Goal: Information Seeking & Learning: Check status

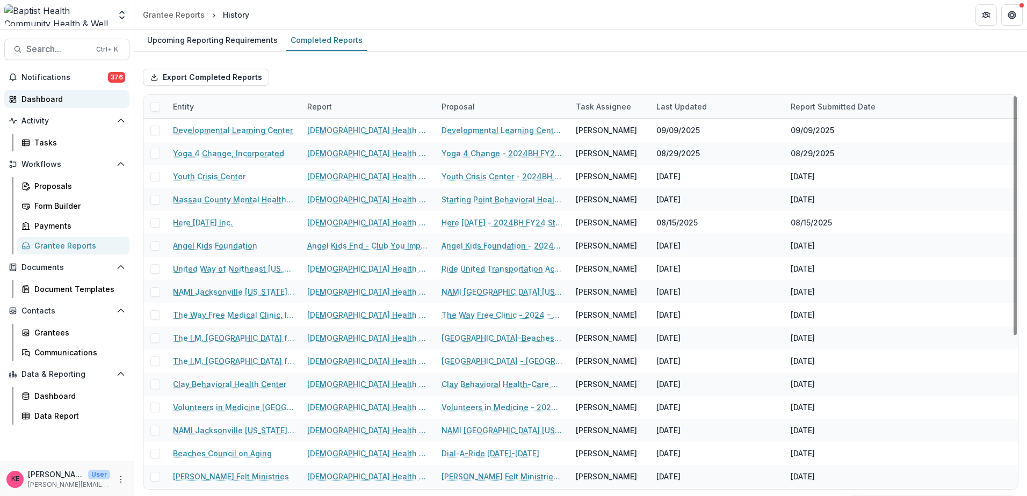
click at [48, 102] on div "Dashboard" at bounding box center [70, 98] width 99 height 11
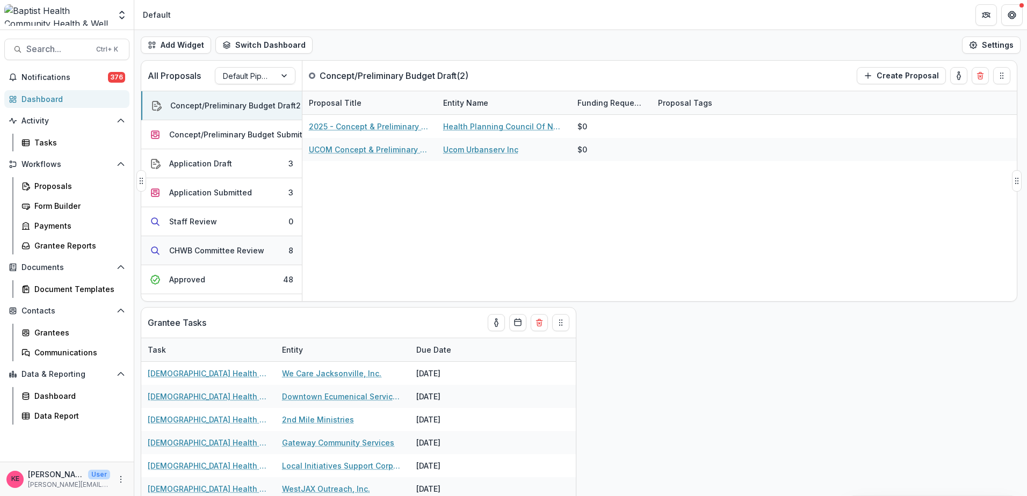
click at [218, 251] on div "CHWB Committee Review" at bounding box center [216, 250] width 95 height 11
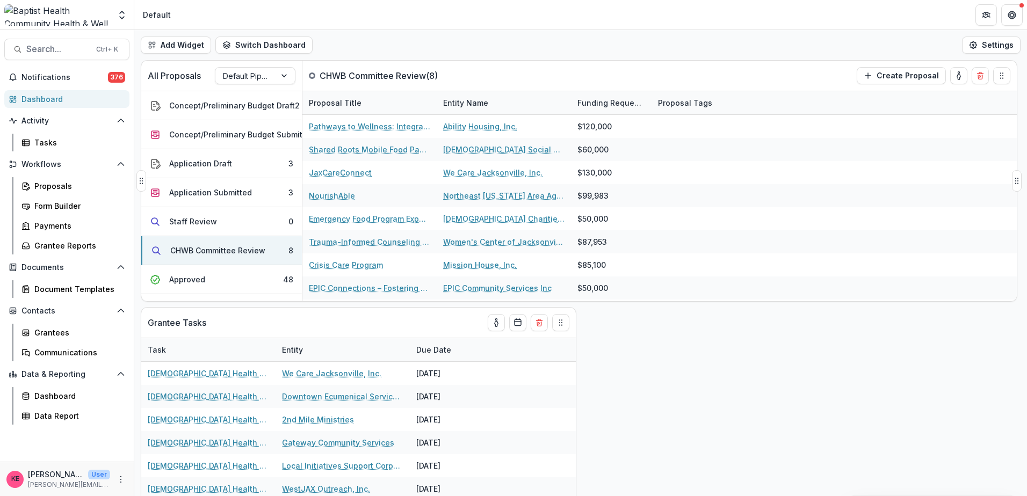
click at [471, 102] on div "Entity Name" at bounding box center [466, 102] width 58 height 11
click at [471, 152] on span "Sort Ascending" at bounding box center [486, 149] width 57 height 9
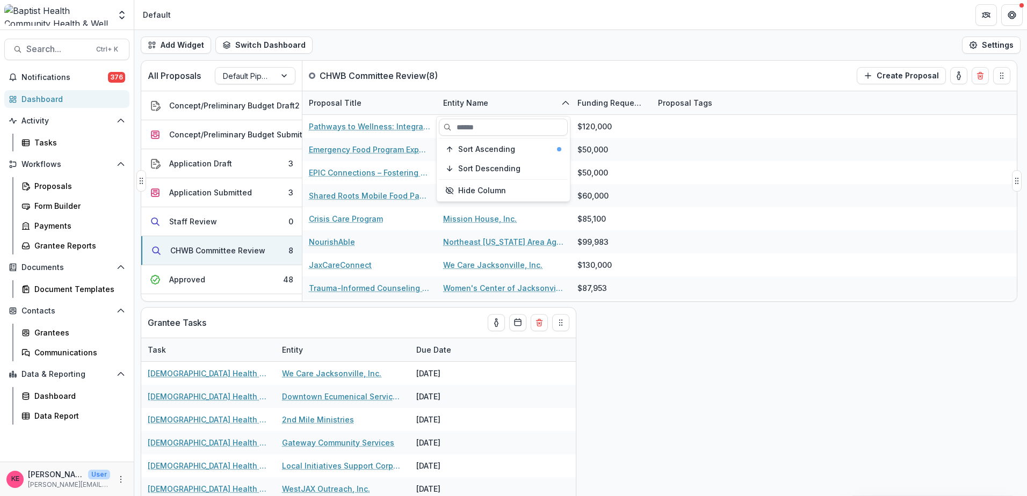
click at [482, 79] on div "All Proposals Default Pipeline CHWB Committee Review ( 8 ) Create Proposal" at bounding box center [556, 76] width 831 height 30
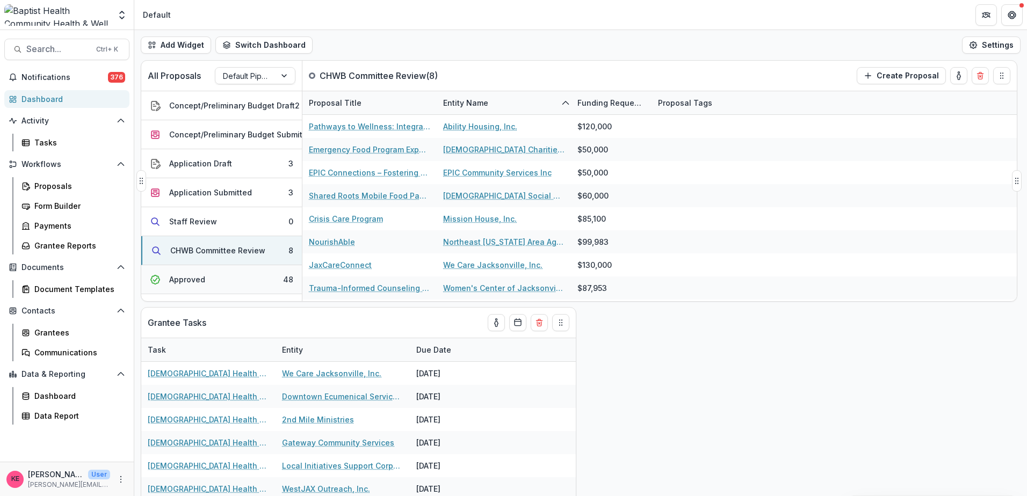
click at [248, 290] on button "Approved 48" at bounding box center [221, 279] width 161 height 29
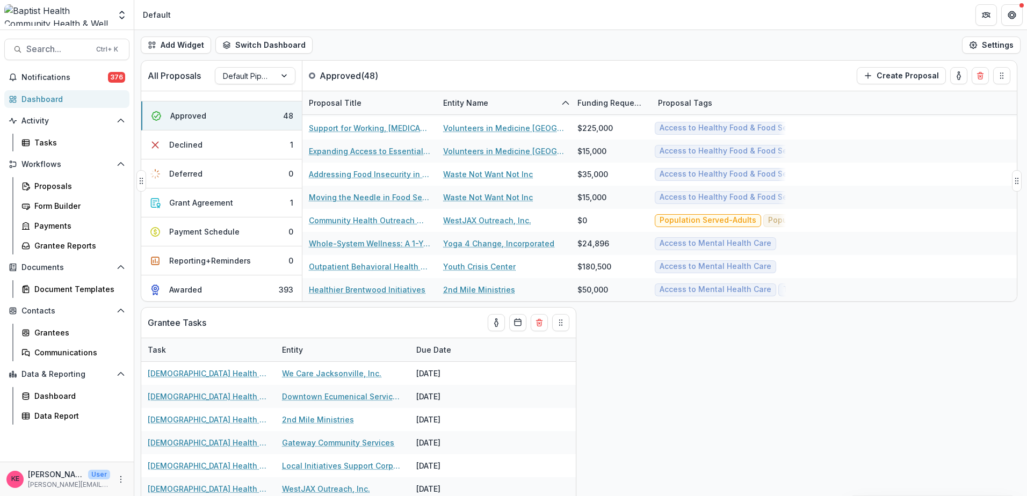
scroll to position [175, 0]
click at [247, 282] on button "Awarded 393" at bounding box center [221, 287] width 161 height 28
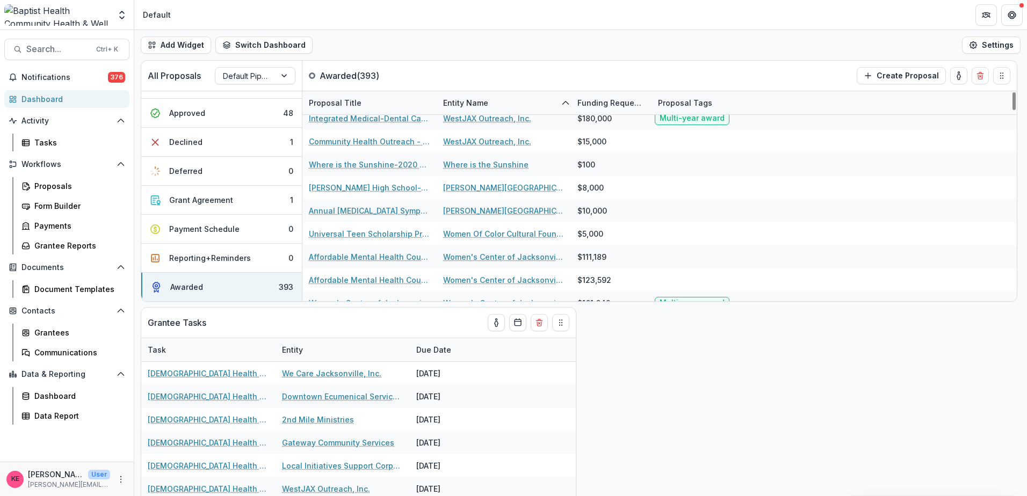
scroll to position [8229, 0]
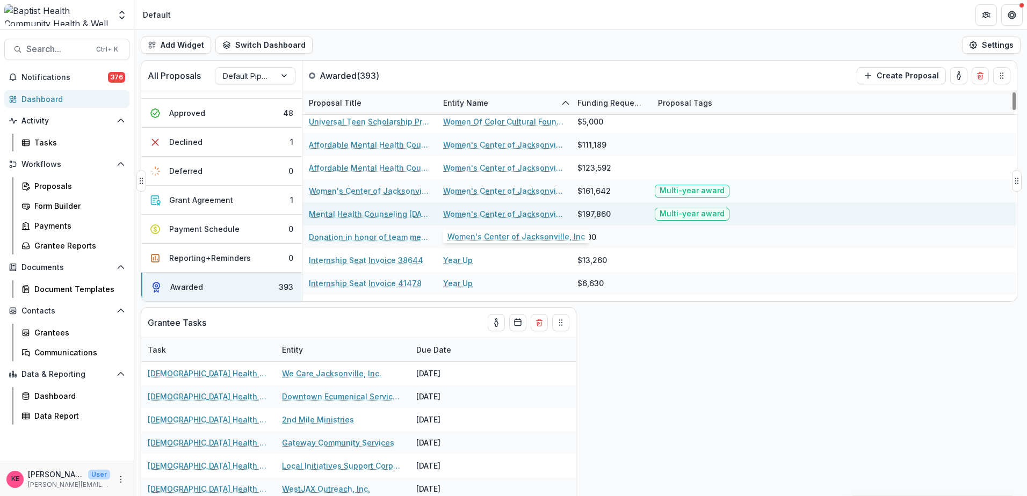
click at [519, 212] on link "Women's Center of Jacksonville, Inc" at bounding box center [503, 213] width 121 height 11
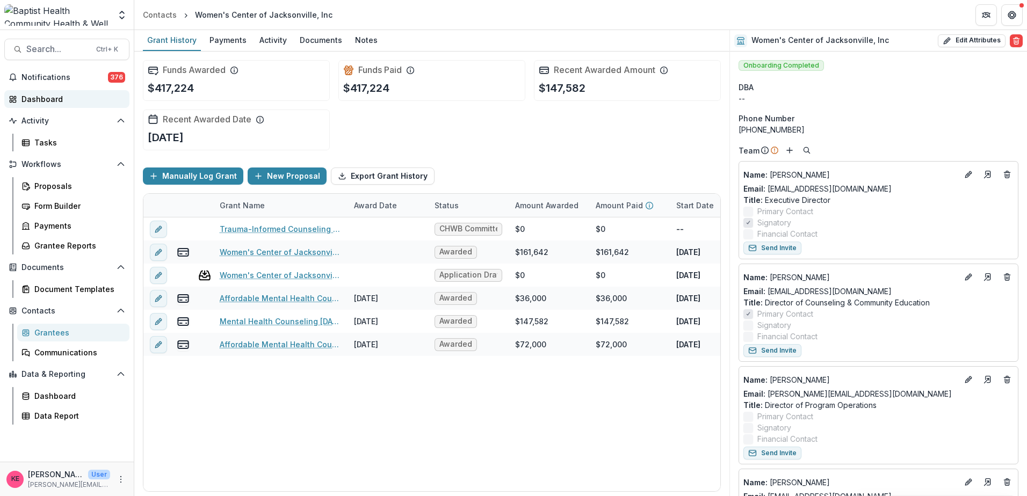
click at [47, 97] on div "Dashboard" at bounding box center [70, 98] width 99 height 11
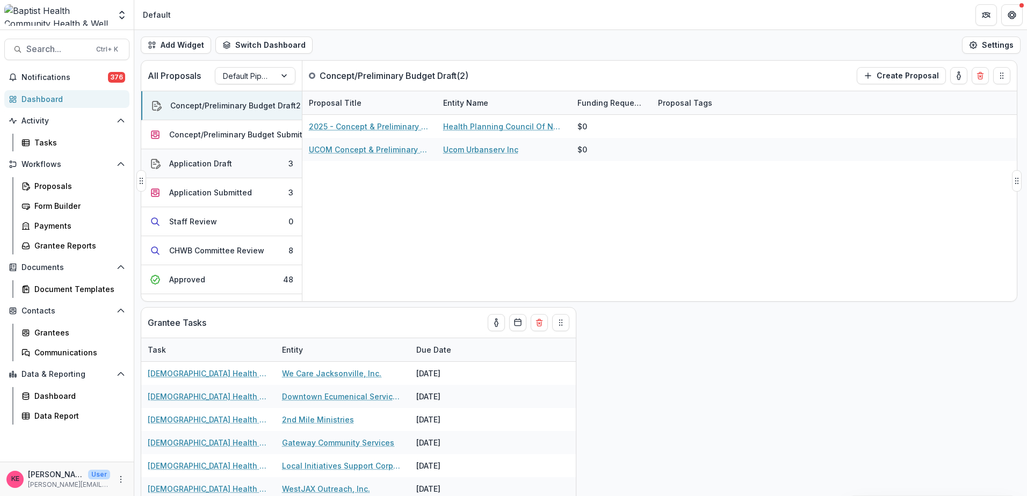
click at [211, 165] on div "Application Draft" at bounding box center [200, 163] width 63 height 11
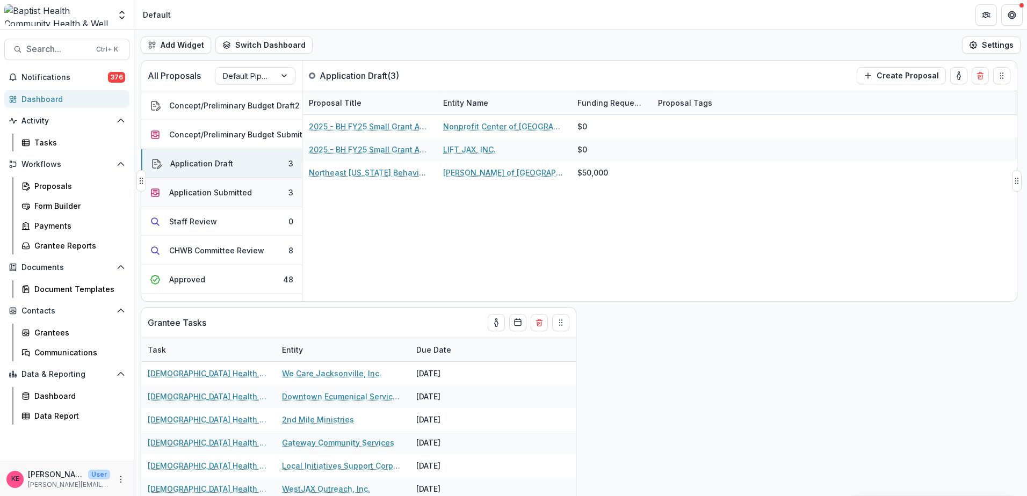
click at [211, 191] on div "Application Submitted" at bounding box center [210, 192] width 83 height 11
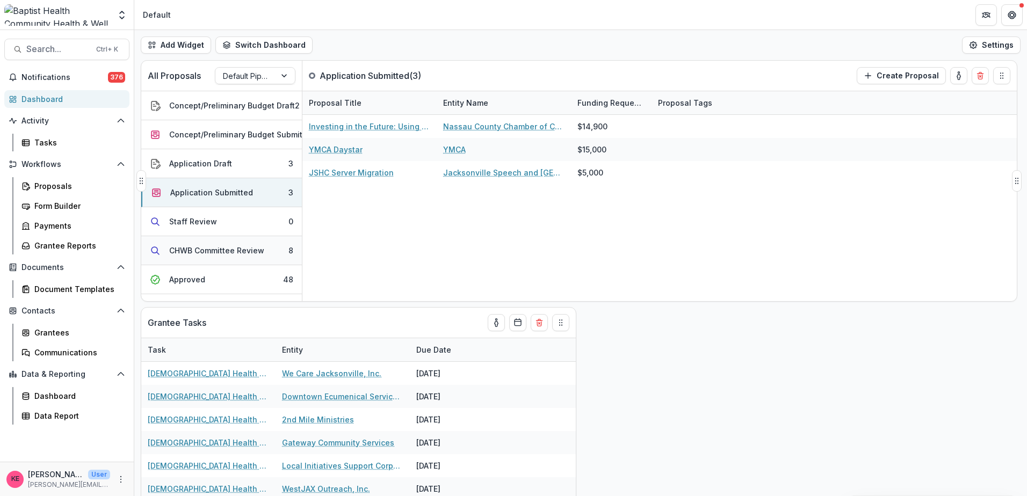
click at [214, 249] on div "CHWB Committee Review" at bounding box center [216, 250] width 95 height 11
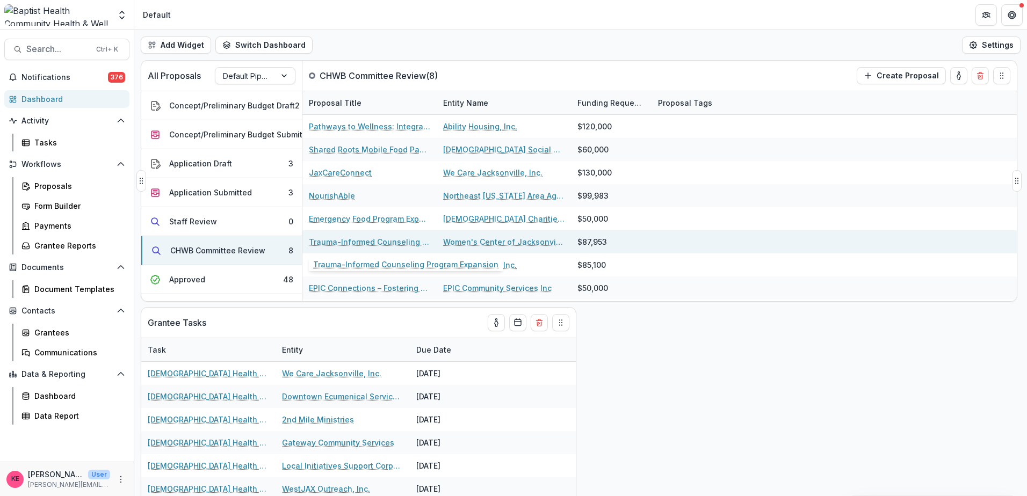
click at [364, 246] on link "Trauma-Informed Counseling Program Expansion" at bounding box center [369, 241] width 121 height 11
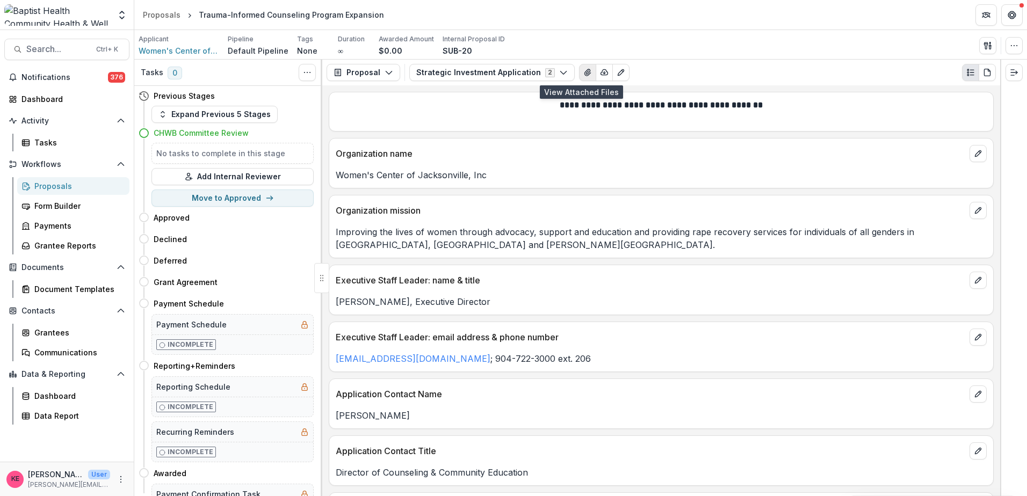
click at [585, 74] on icon "View Attached Files" at bounding box center [588, 72] width 6 height 6
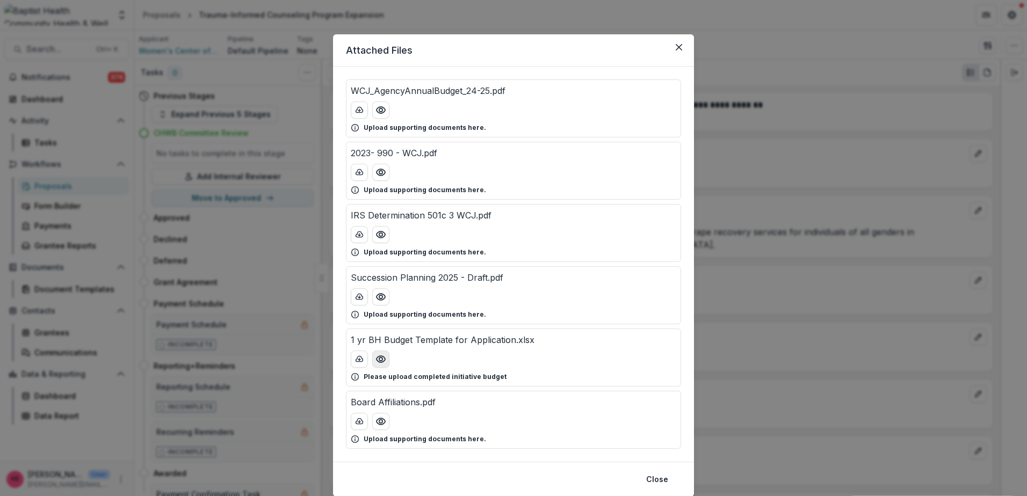
click at [379, 361] on icon "Preview 1 yr BH Budget Template for Application.xlsx" at bounding box center [381, 359] width 11 height 11
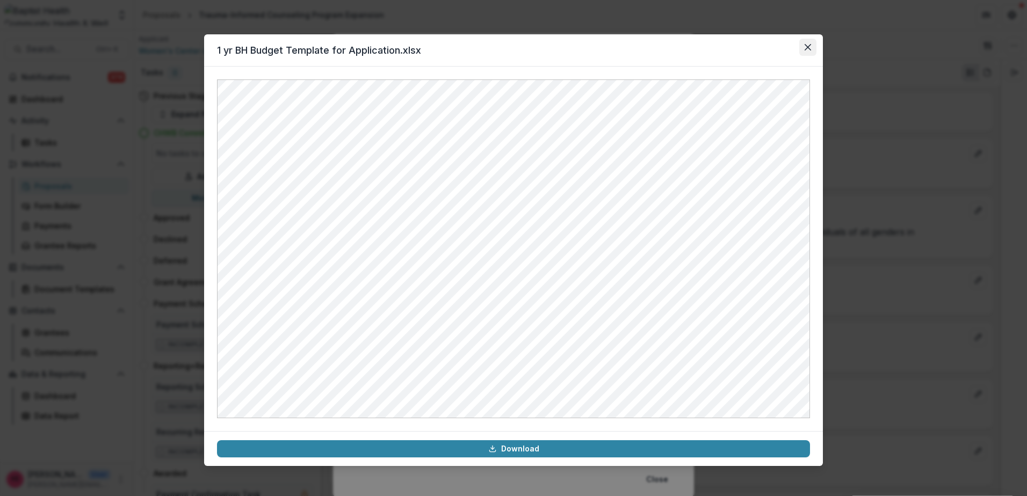
click at [807, 46] on icon "Close" at bounding box center [808, 47] width 6 height 6
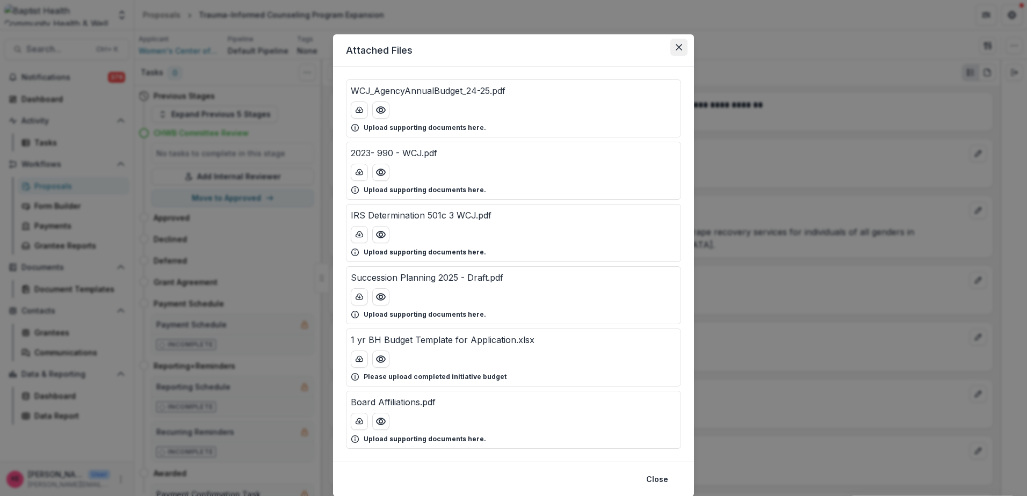
click at [682, 40] on button "Close" at bounding box center [679, 47] width 17 height 17
